Goal: Task Accomplishment & Management: Manage account settings

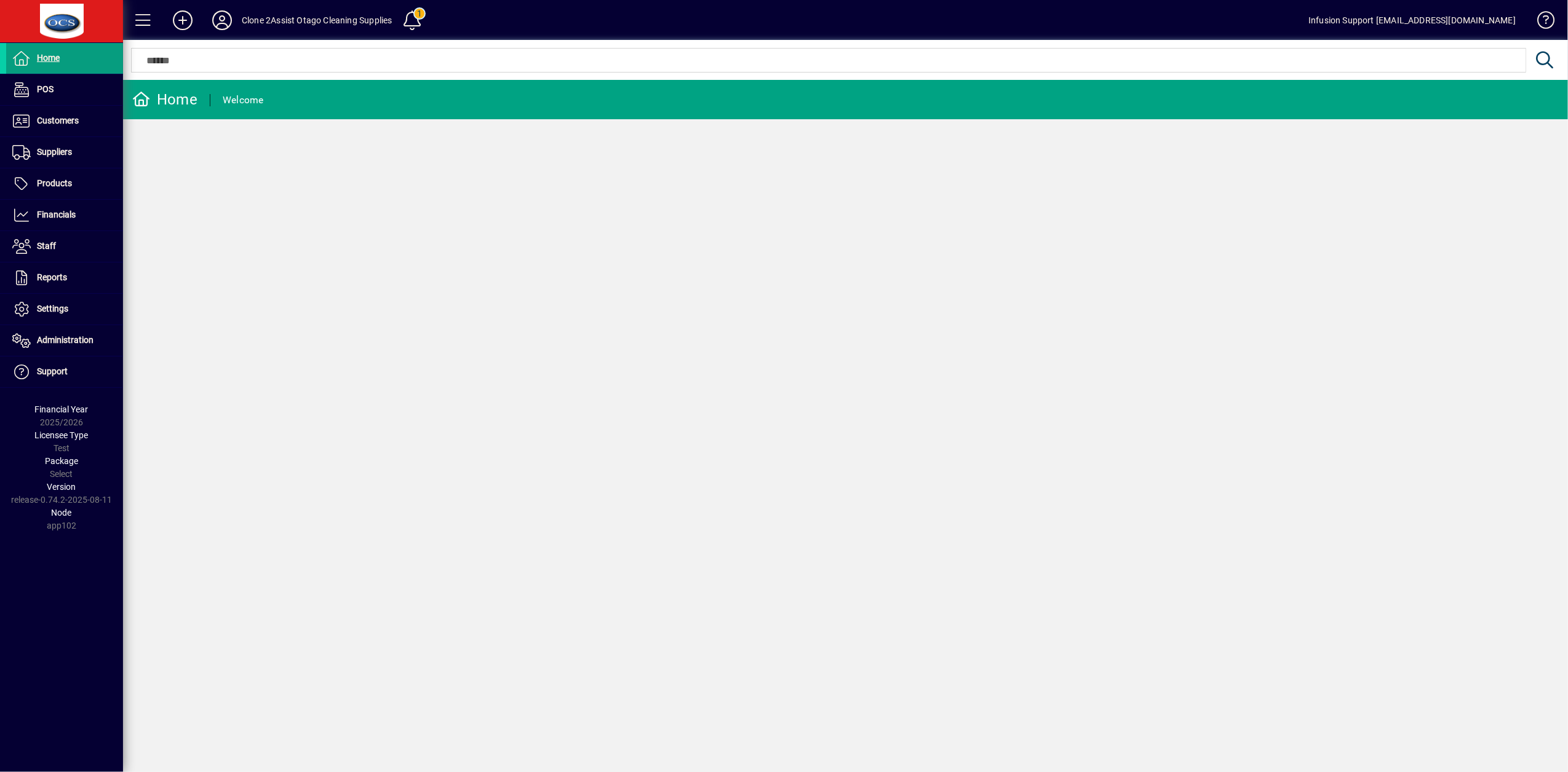
click at [249, 247] on div "Home Welcome" at bounding box center [845, 426] width 1444 height 692
click at [35, 308] on span "Settings" at bounding box center [38, 309] width 62 height 15
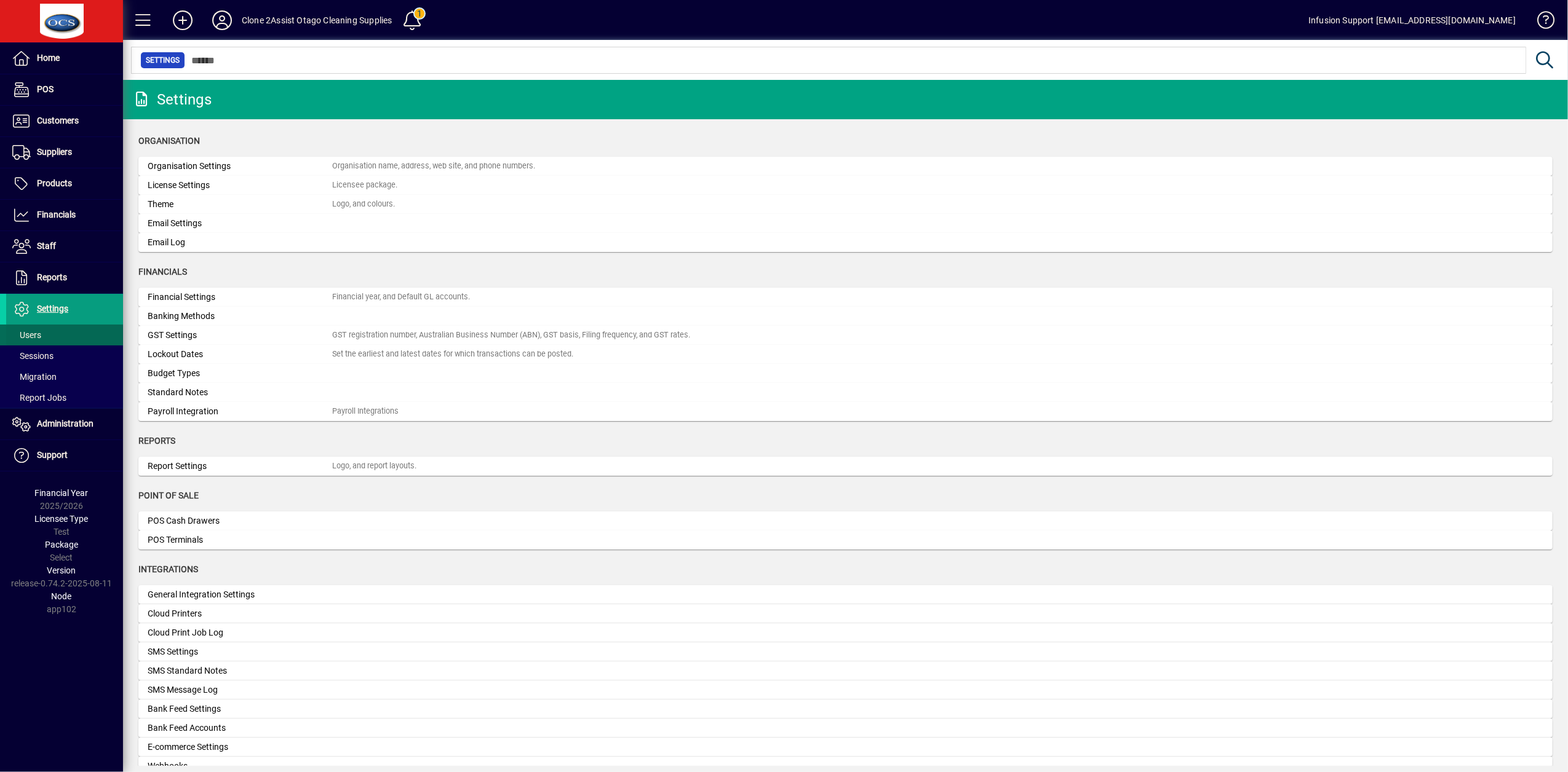
click at [38, 339] on span "Users" at bounding box center [26, 335] width 29 height 9
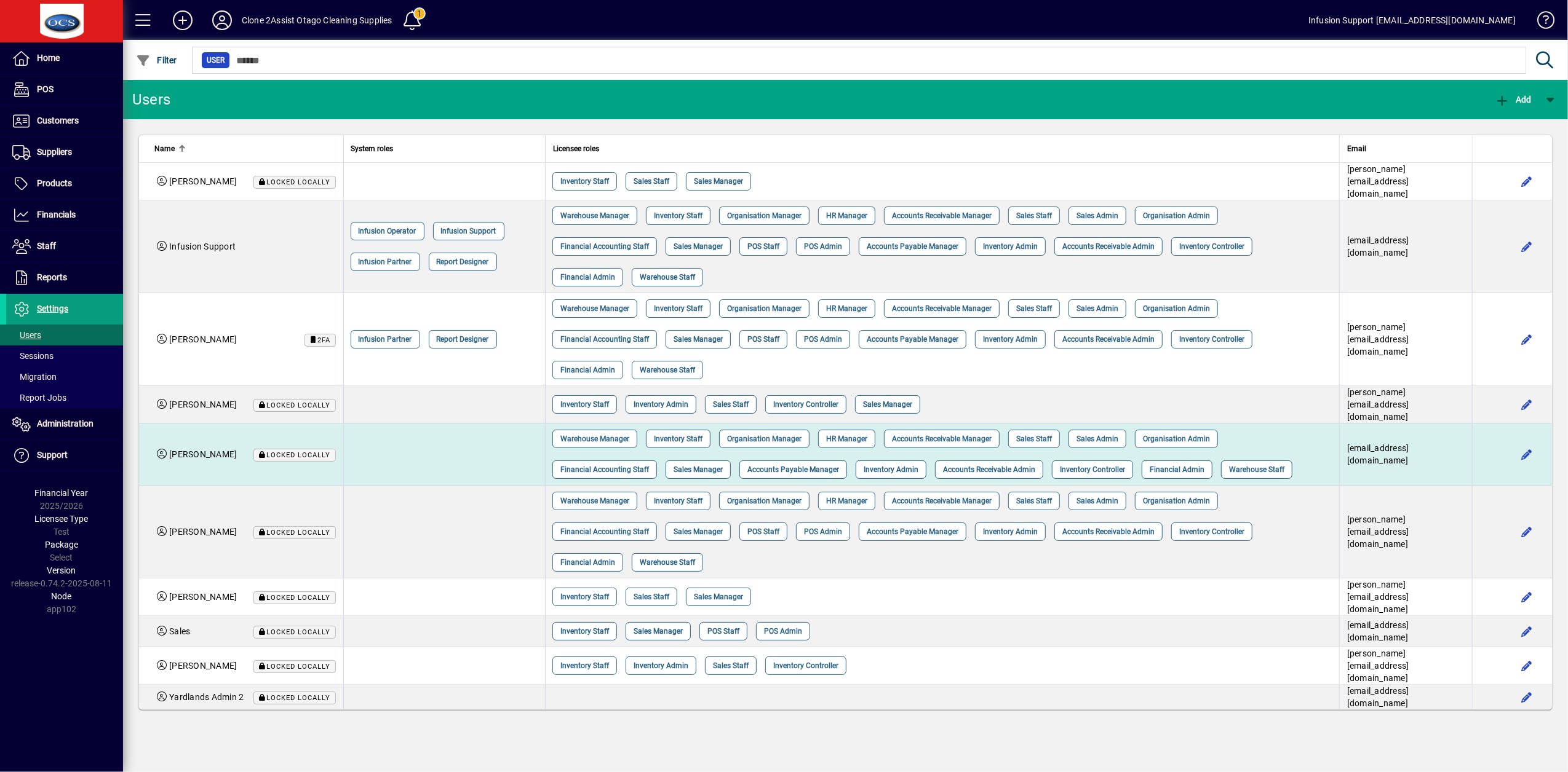
click at [431, 444] on td at bounding box center [444, 454] width 203 height 62
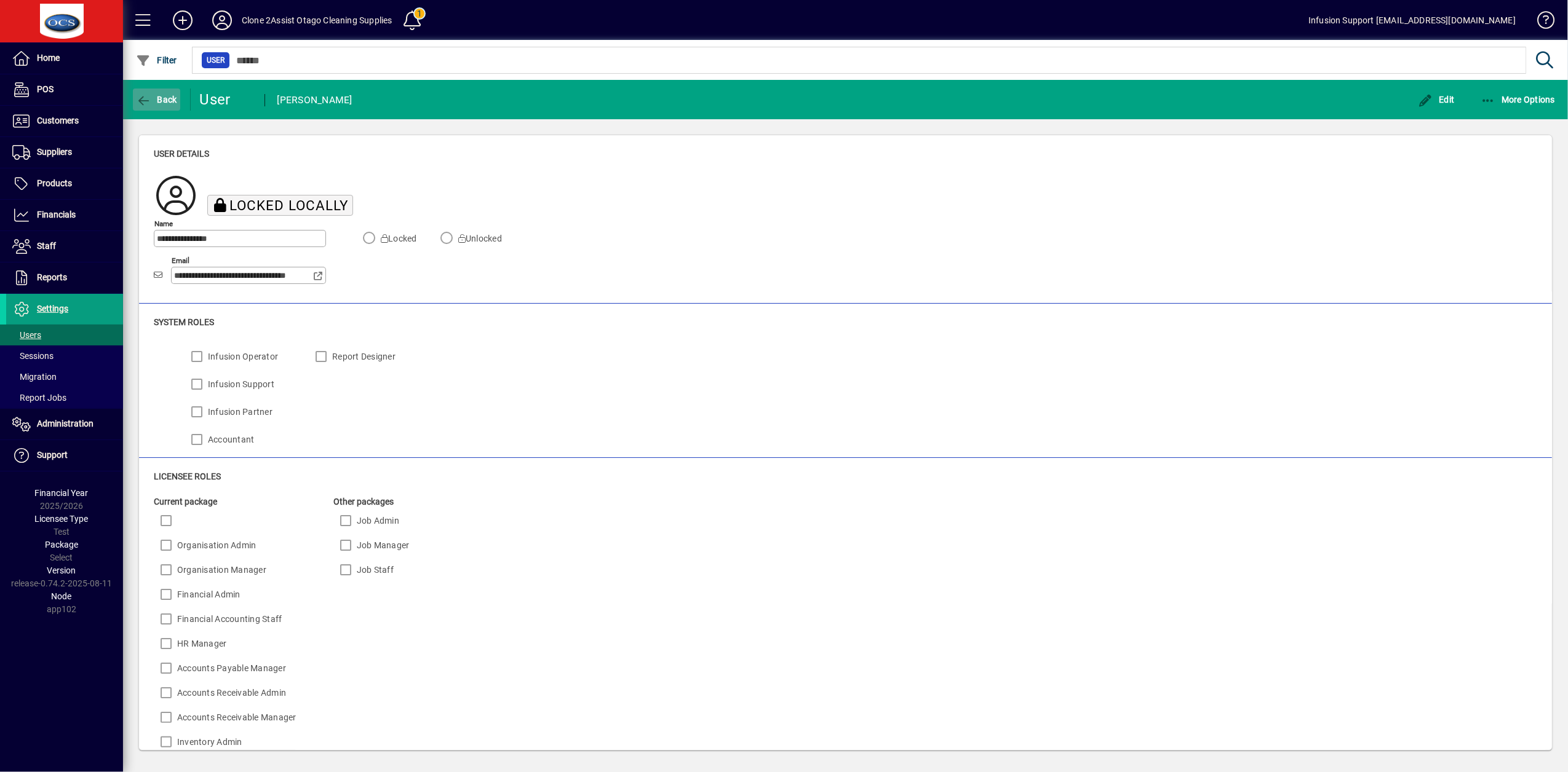
click at [164, 105] on span "button" at bounding box center [157, 99] width 47 height 29
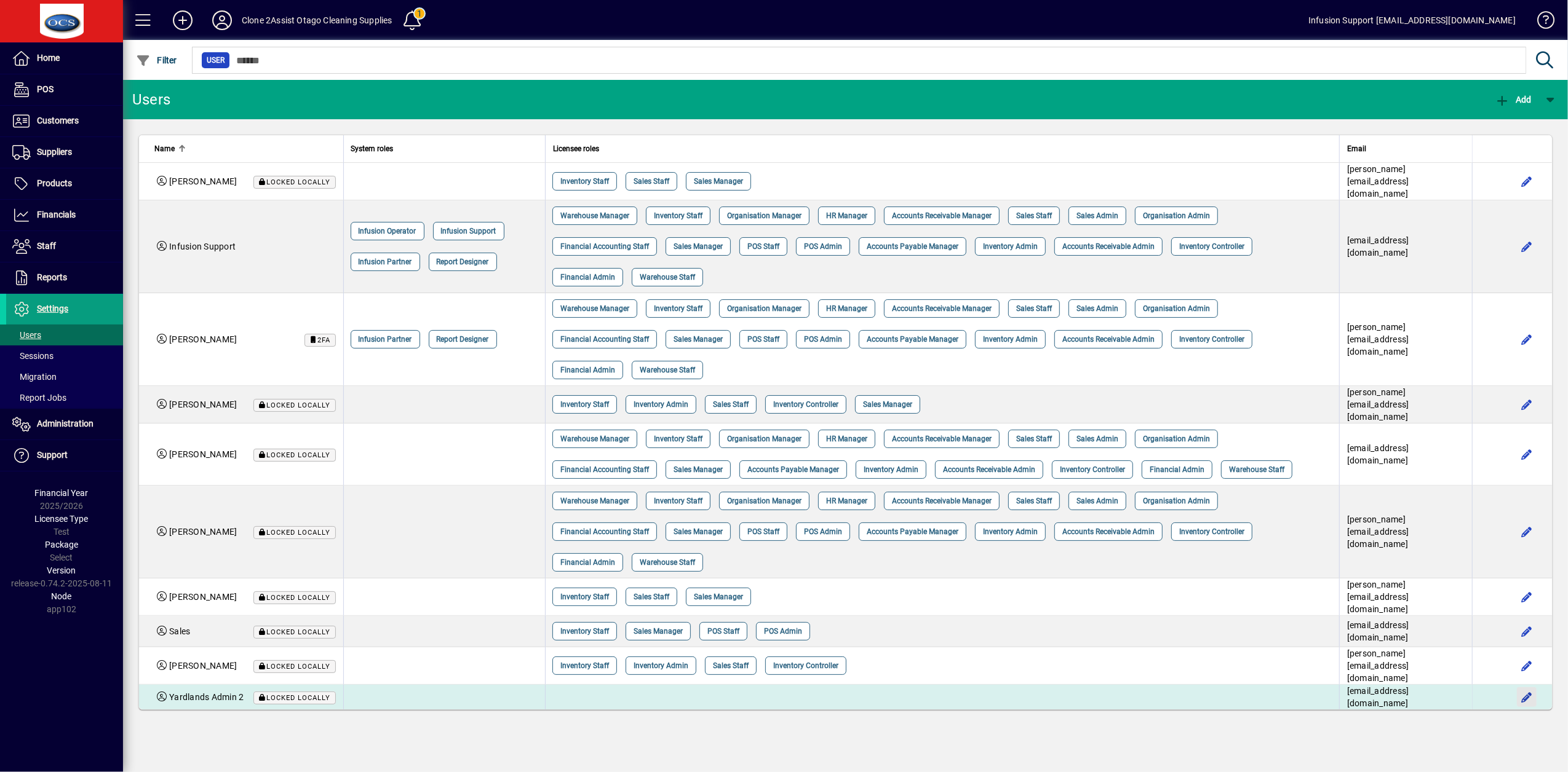
click at [1519, 712] on span "button" at bounding box center [1526, 697] width 29 height 29
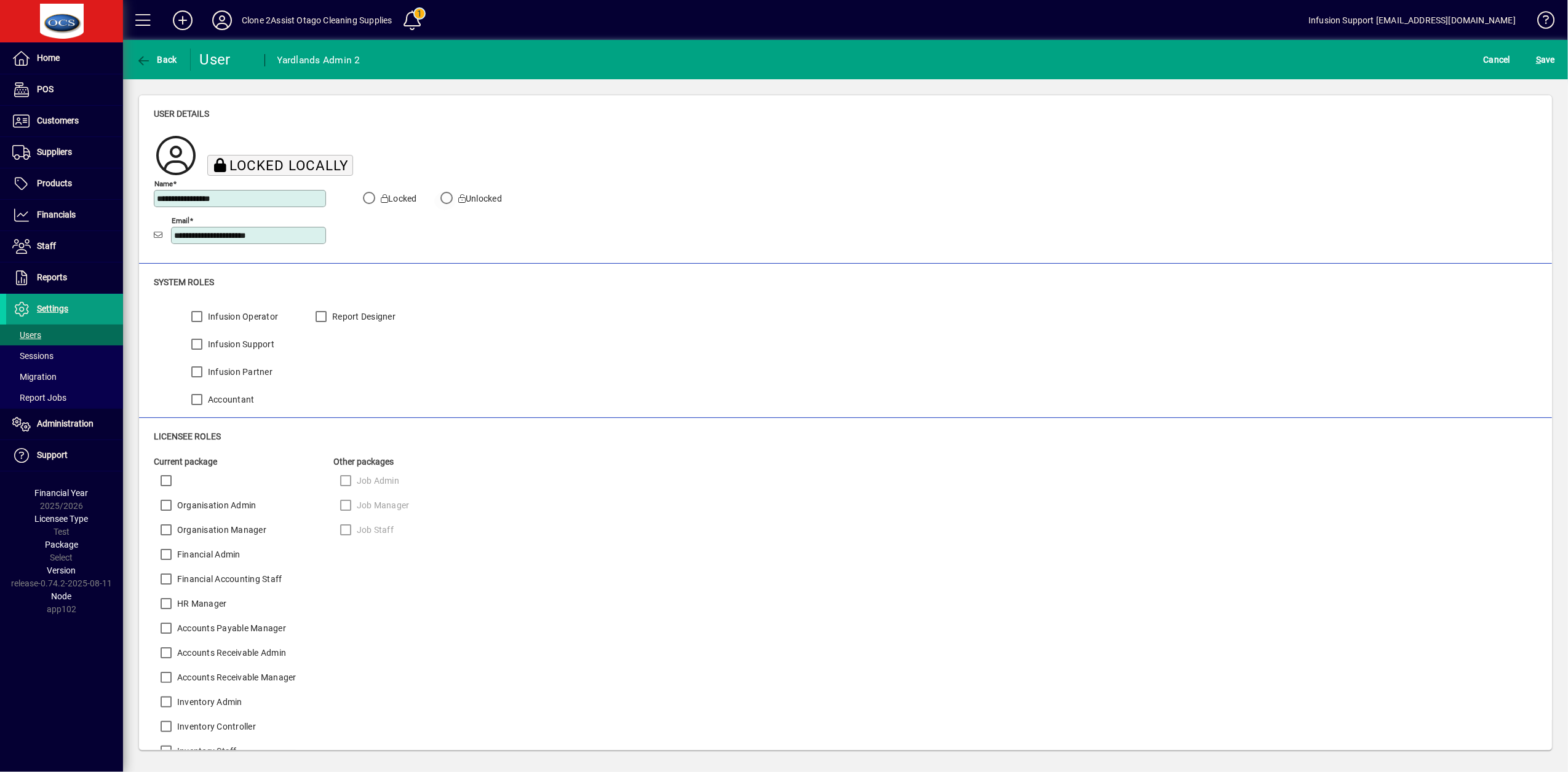
click at [480, 195] on label "Unlocked" at bounding box center [478, 198] width 46 height 12
click at [1545, 60] on span "S ave" at bounding box center [1545, 59] width 19 height 20
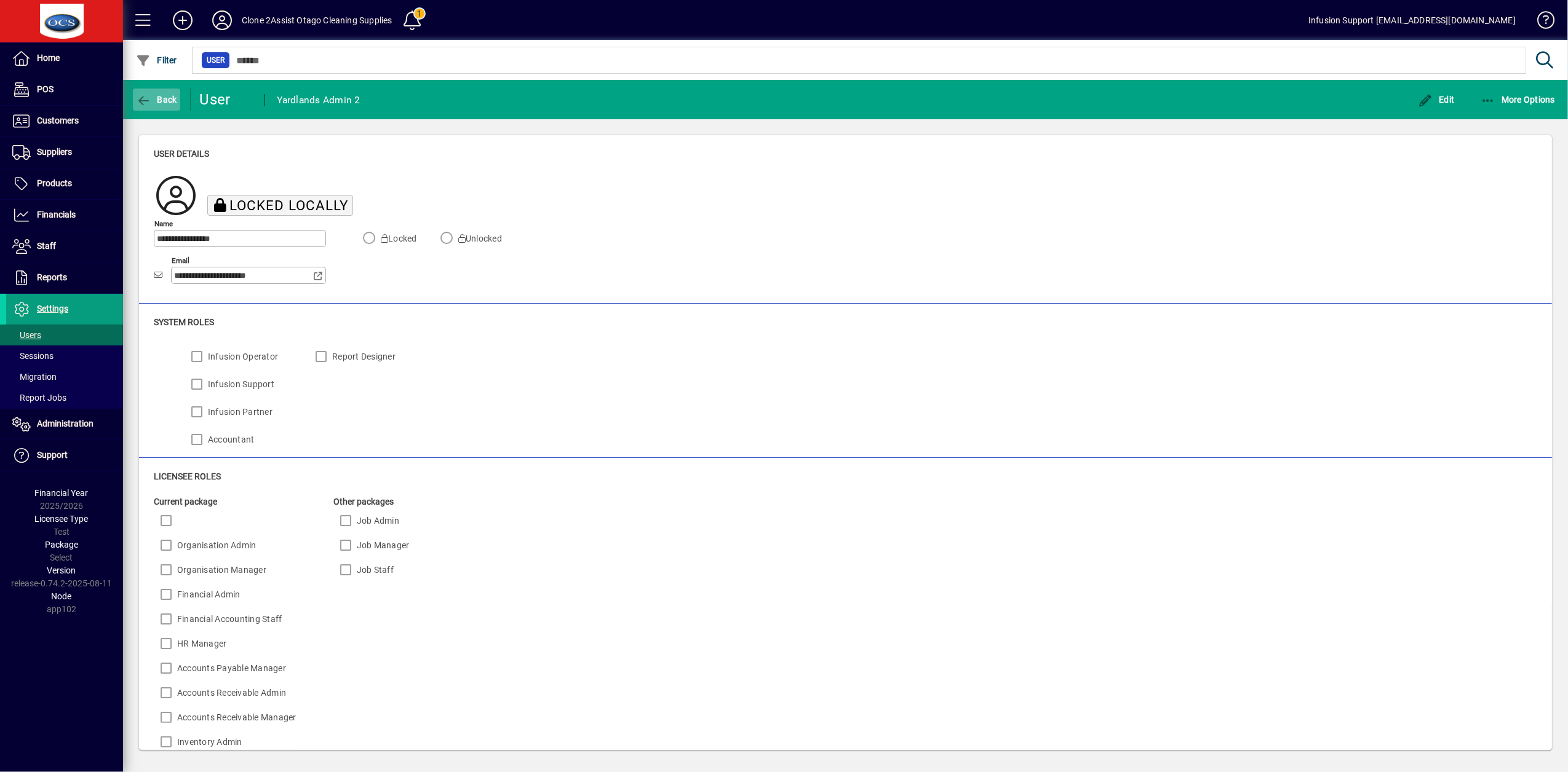
click at [145, 98] on icon "button" at bounding box center [143, 100] width 15 height 12
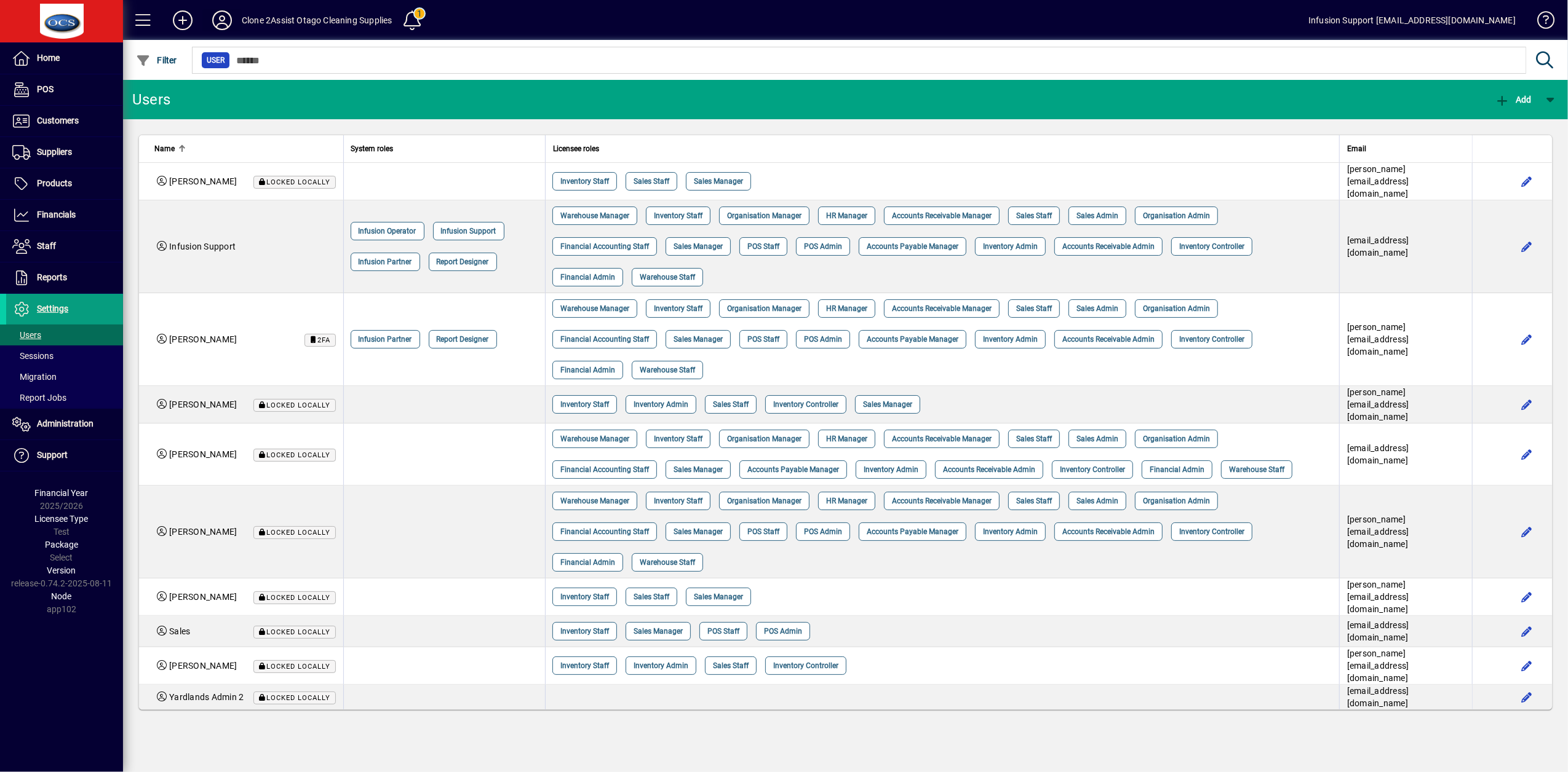
click at [215, 8] on span at bounding box center [223, 20] width 40 height 29
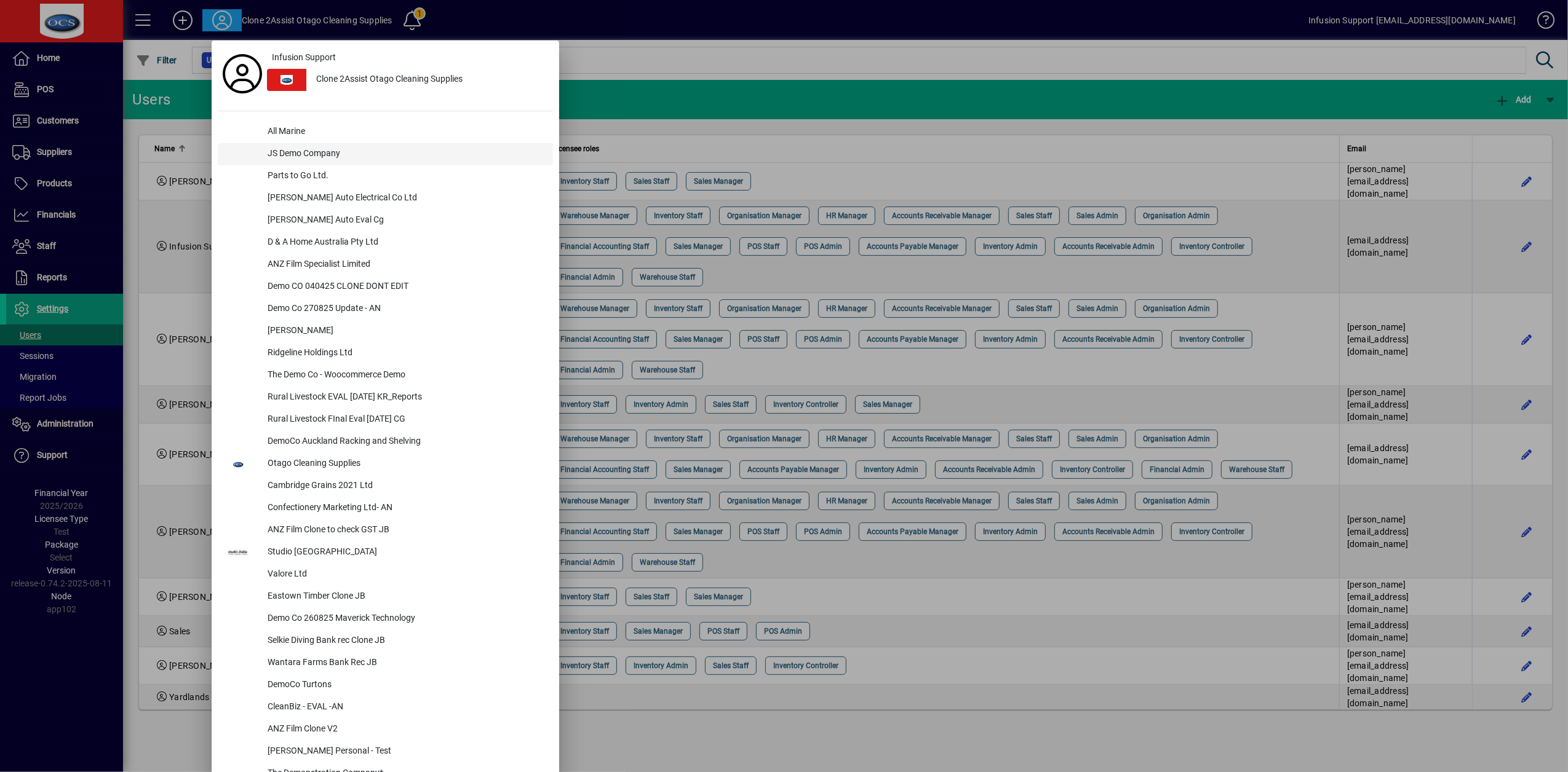
click at [308, 148] on div "JS Demo Company" at bounding box center [404, 154] width 295 height 22
